Goal: Information Seeking & Learning: Compare options

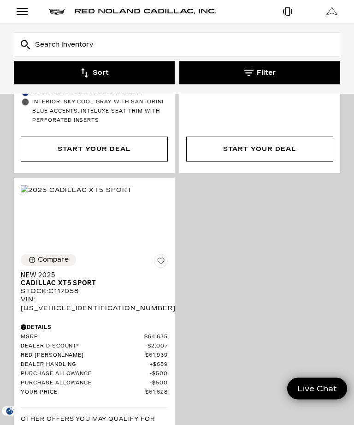
scroll to position [4303, 0]
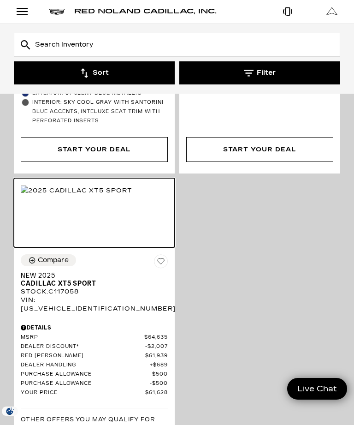
click at [92, 185] on img at bounding box center [77, 190] width 112 height 10
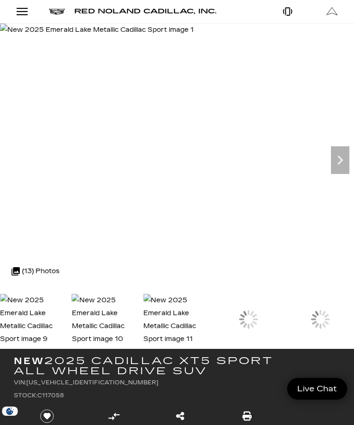
click at [139, 312] on img at bounding box center [105, 320] width 67 height 52
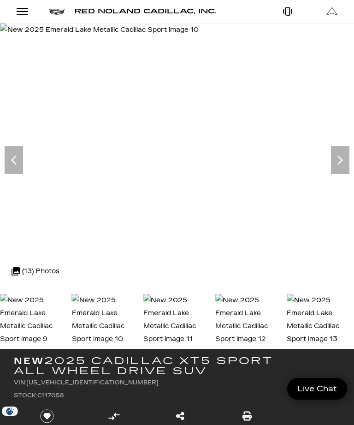
click at [43, 309] on img at bounding box center [33, 320] width 67 height 52
click at [111, 324] on img at bounding box center [105, 320] width 67 height 52
click at [283, 311] on img at bounding box center [248, 320] width 67 height 52
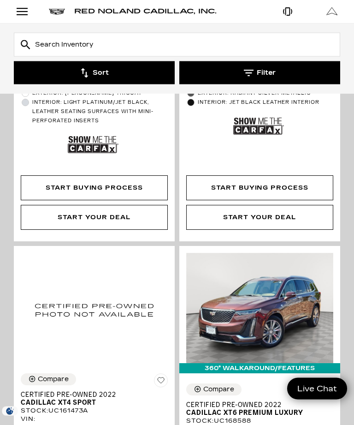
scroll to position [1184, 0]
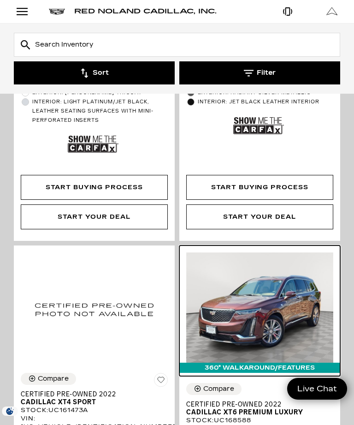
click at [268, 315] on img at bounding box center [259, 307] width 147 height 110
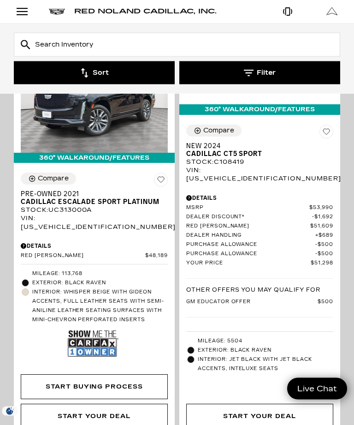
scroll to position [2200, 0]
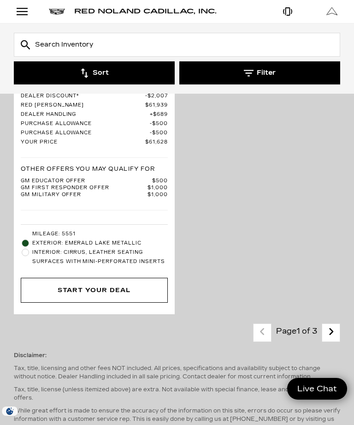
click at [332, 324] on icon "next page" at bounding box center [331, 331] width 6 height 15
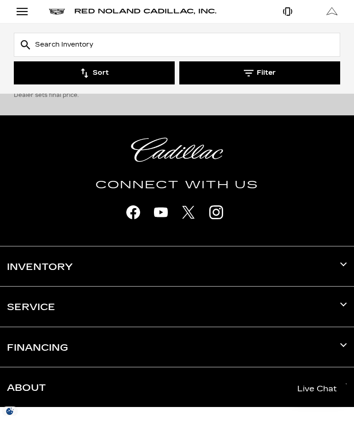
scroll to position [4541, 0]
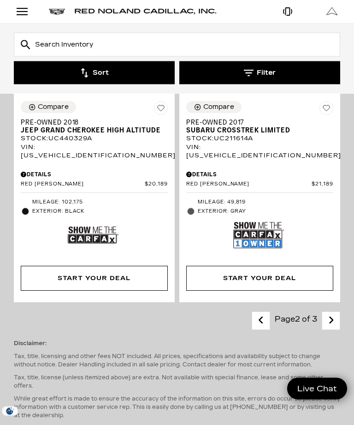
scroll to position [3877, 0]
click at [338, 313] on link "Next - Page" at bounding box center [331, 321] width 20 height 16
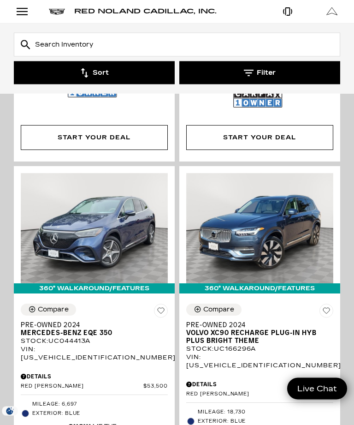
scroll to position [2239, 0]
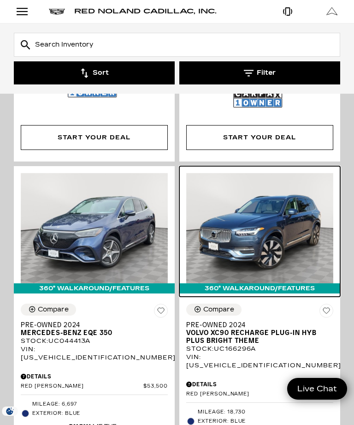
click at [307, 211] on img at bounding box center [259, 228] width 147 height 110
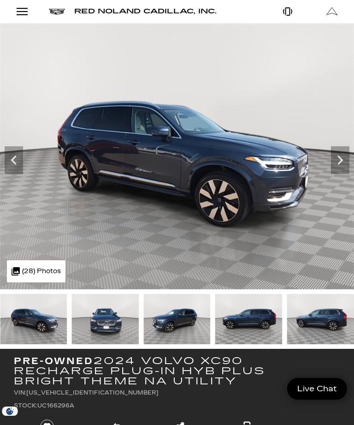
click at [344, 158] on icon "Next" at bounding box center [340, 160] width 18 height 18
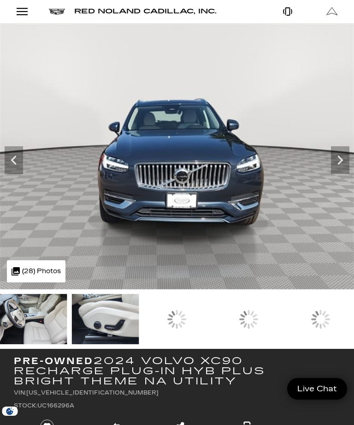
click at [211, 328] on div at bounding box center [176, 319] width 67 height 50
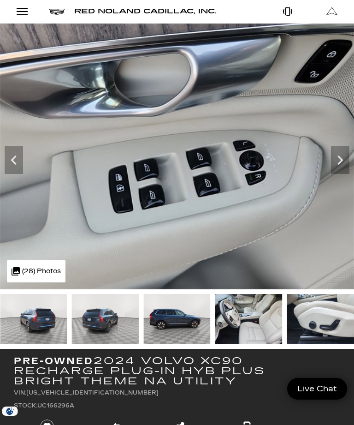
click at [287, 324] on img at bounding box center [320, 319] width 67 height 50
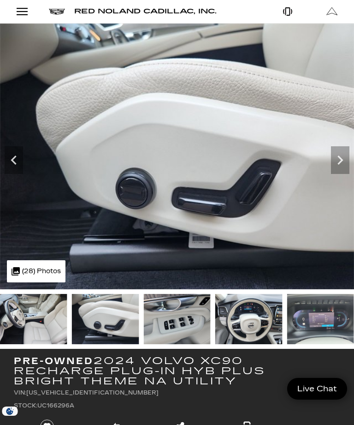
click at [211, 319] on img at bounding box center [176, 319] width 67 height 50
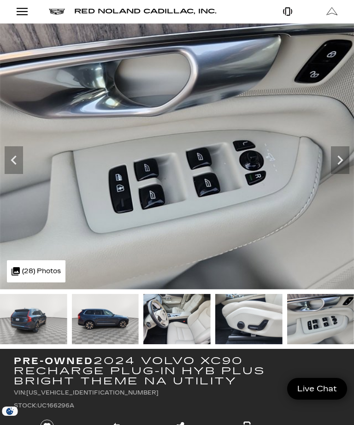
click at [215, 324] on img at bounding box center [248, 319] width 67 height 50
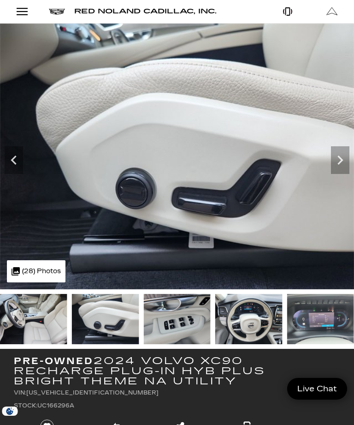
click at [107, 314] on img at bounding box center [105, 319] width 67 height 50
click at [42, 294] on img at bounding box center [33, 319] width 67 height 50
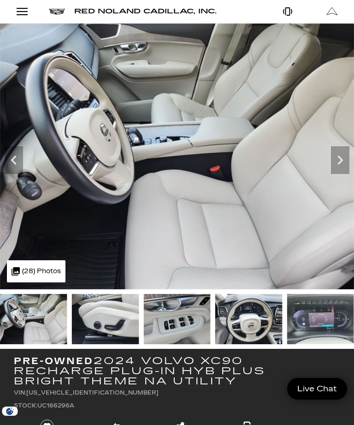
click at [287, 320] on img at bounding box center [320, 319] width 67 height 50
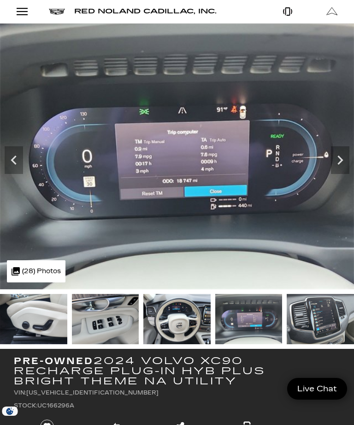
click at [215, 321] on img at bounding box center [248, 319] width 67 height 50
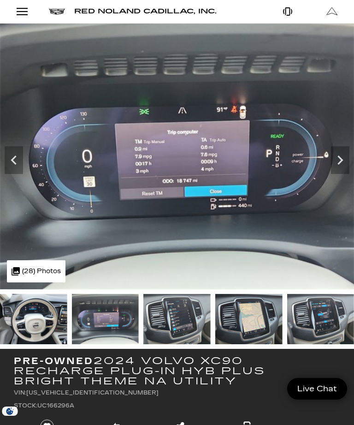
click at [32, 315] on img at bounding box center [33, 319] width 67 height 50
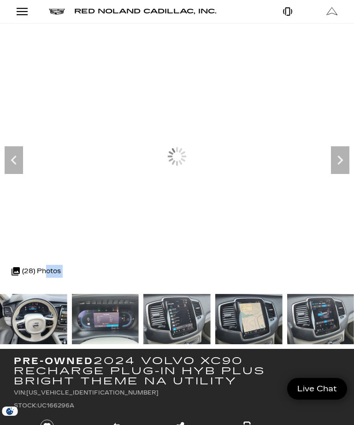
click at [34, 315] on img at bounding box center [33, 319] width 67 height 50
